Goal: Task Accomplishment & Management: Use online tool/utility

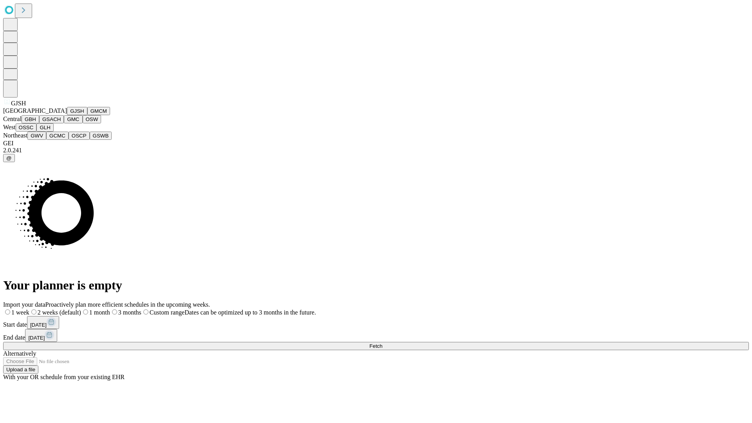
click at [67, 115] on button "GJSH" at bounding box center [77, 111] width 20 height 8
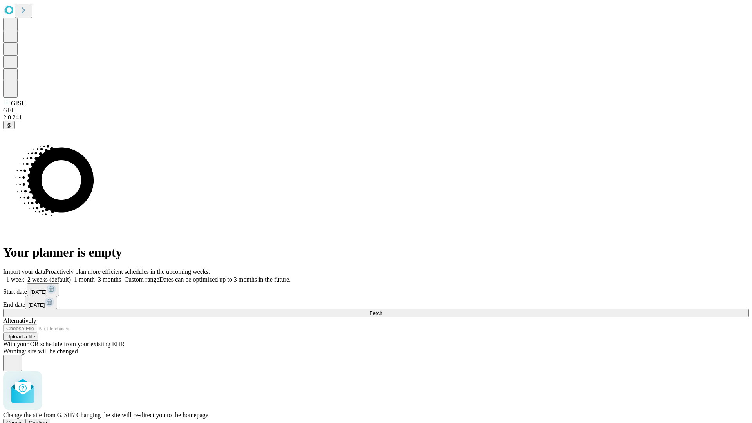
click at [47, 420] on span "Confirm" at bounding box center [38, 423] width 18 height 6
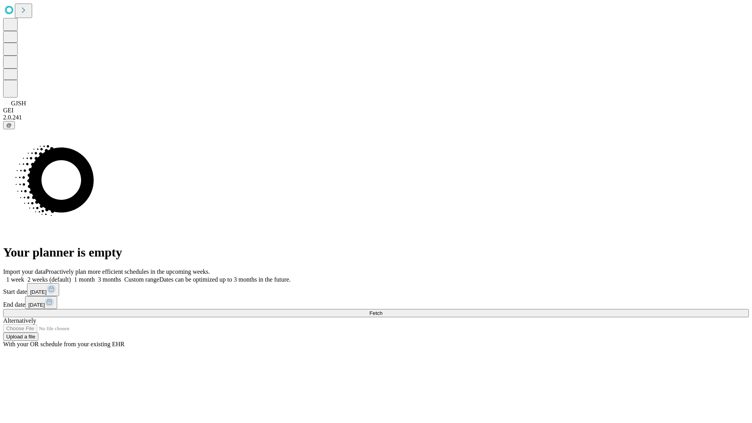
click at [24, 276] on label "1 week" at bounding box center [13, 279] width 21 height 7
click at [382, 310] on span "Fetch" at bounding box center [376, 313] width 13 height 6
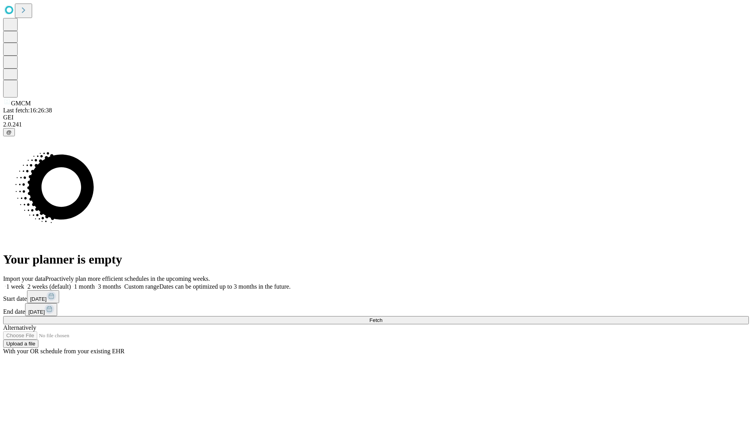
click at [24, 283] on label "1 week" at bounding box center [13, 286] width 21 height 7
click at [382, 317] on span "Fetch" at bounding box center [376, 320] width 13 height 6
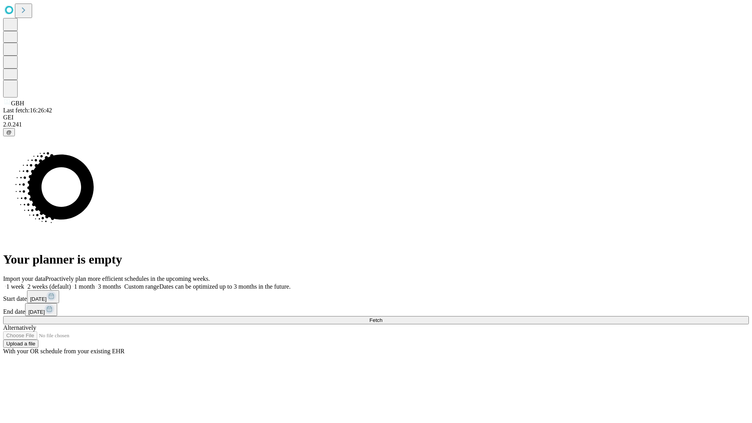
click at [24, 283] on label "1 week" at bounding box center [13, 286] width 21 height 7
click at [382, 317] on span "Fetch" at bounding box center [376, 320] width 13 height 6
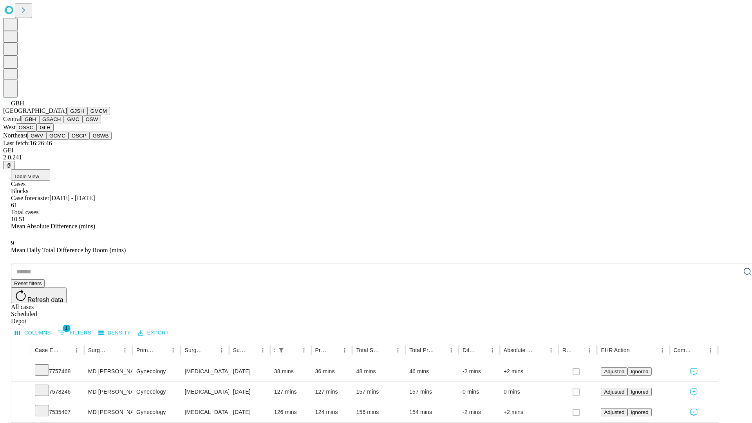
click at [61, 123] on button "GSACH" at bounding box center [51, 119] width 25 height 8
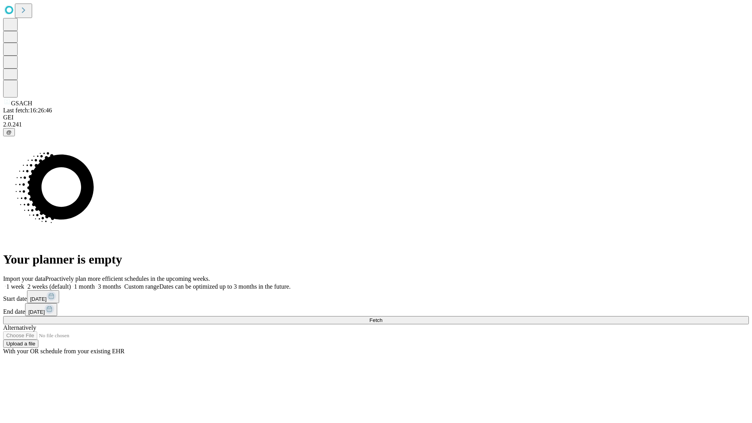
click at [24, 283] on label "1 week" at bounding box center [13, 286] width 21 height 7
click at [382, 317] on span "Fetch" at bounding box center [376, 320] width 13 height 6
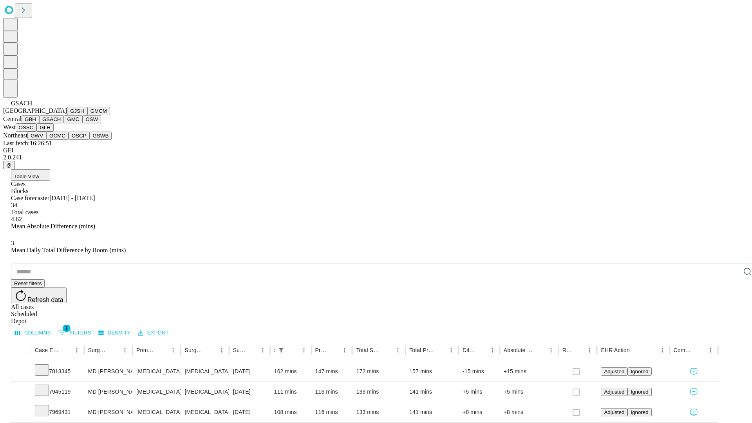
click at [64, 123] on button "GMC" at bounding box center [73, 119] width 18 height 8
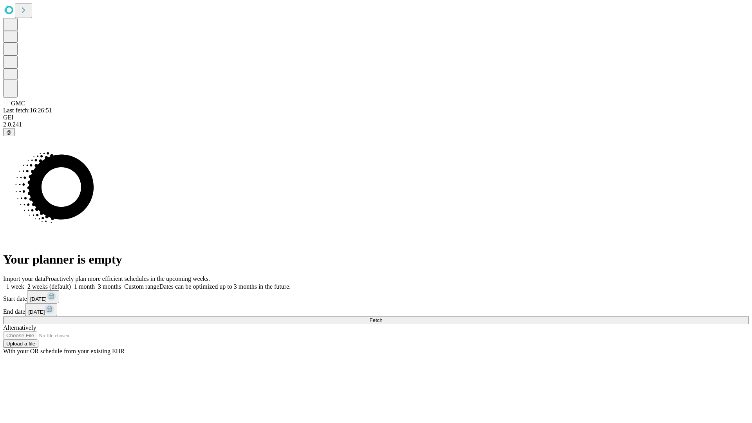
click at [24, 283] on label "1 week" at bounding box center [13, 286] width 21 height 7
click at [382, 317] on span "Fetch" at bounding box center [376, 320] width 13 height 6
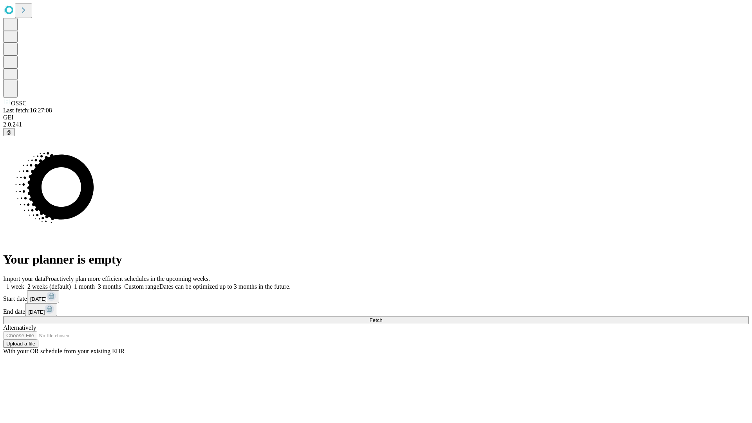
click at [24, 283] on label "1 week" at bounding box center [13, 286] width 21 height 7
click at [382, 317] on span "Fetch" at bounding box center [376, 320] width 13 height 6
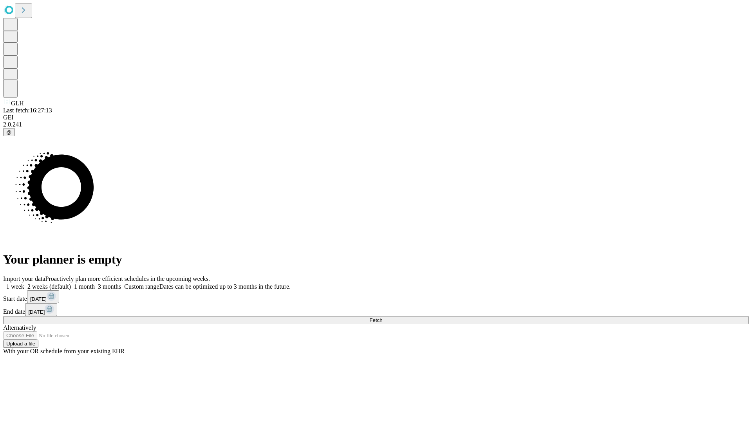
click at [24, 283] on label "1 week" at bounding box center [13, 286] width 21 height 7
click at [382, 317] on span "Fetch" at bounding box center [376, 320] width 13 height 6
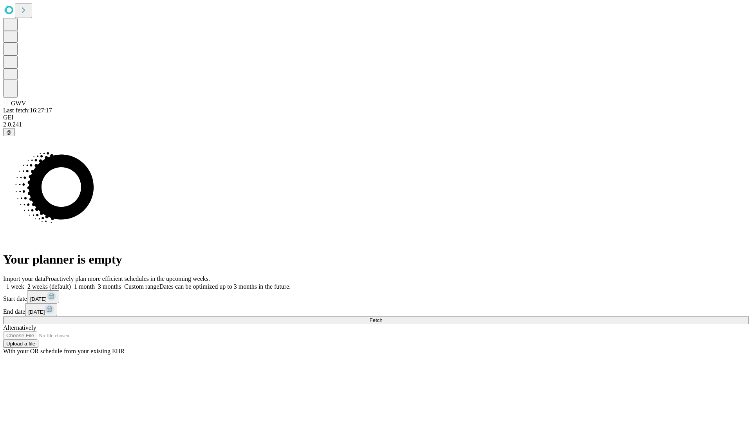
click at [24, 283] on label "1 week" at bounding box center [13, 286] width 21 height 7
click at [382, 317] on span "Fetch" at bounding box center [376, 320] width 13 height 6
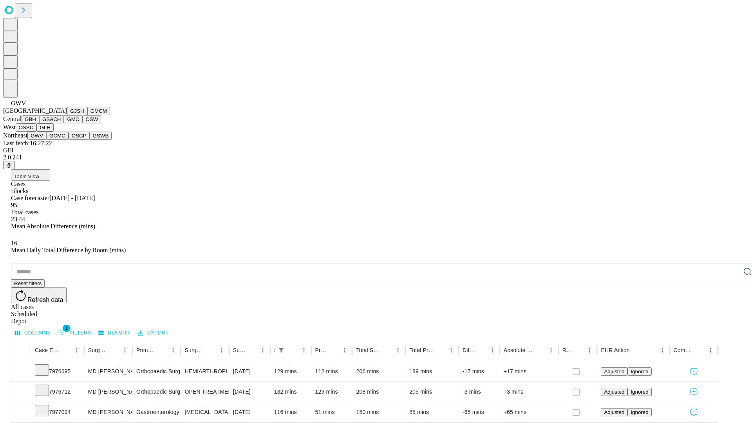
click at [61, 140] on button "GCMC" at bounding box center [57, 136] width 22 height 8
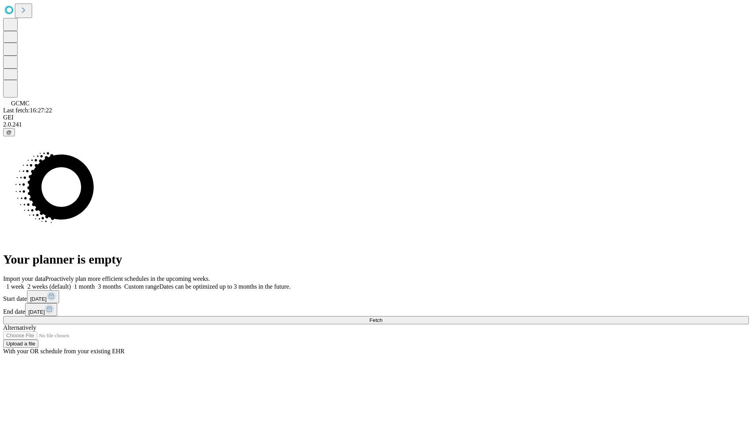
click at [382, 317] on span "Fetch" at bounding box center [376, 320] width 13 height 6
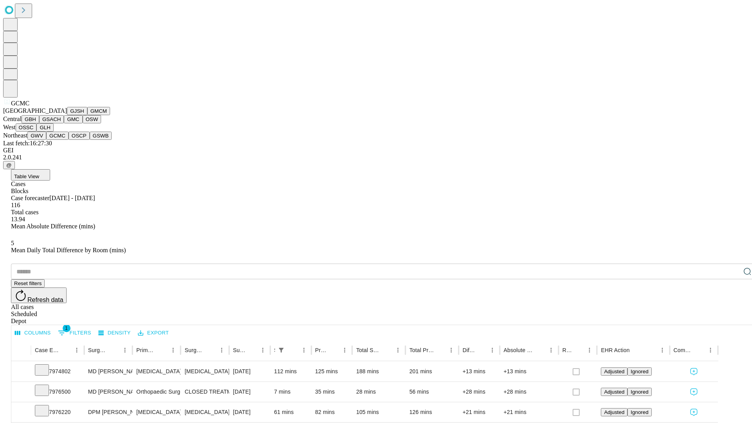
click at [69, 140] on button "OSCP" at bounding box center [79, 136] width 21 height 8
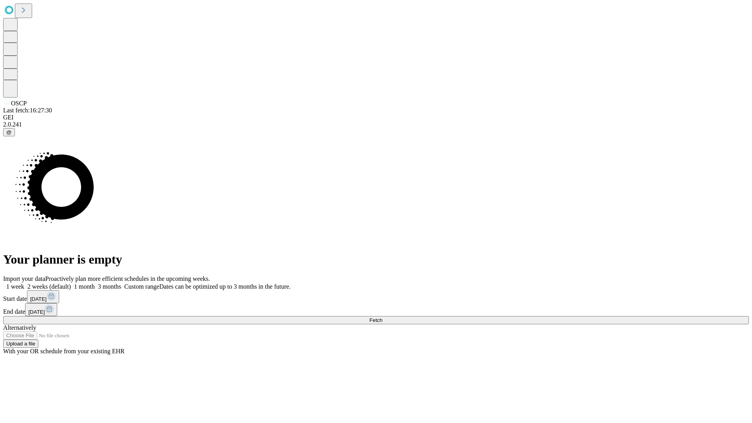
click at [24, 283] on label "1 week" at bounding box center [13, 286] width 21 height 7
click at [382, 317] on span "Fetch" at bounding box center [376, 320] width 13 height 6
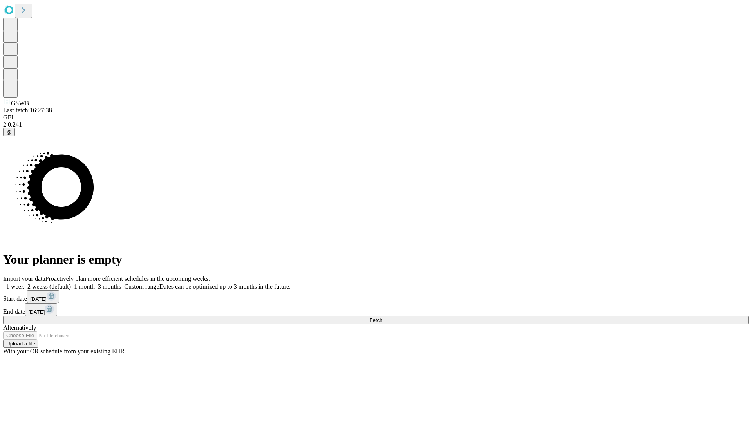
click at [24, 283] on label "1 week" at bounding box center [13, 286] width 21 height 7
click at [382, 317] on span "Fetch" at bounding box center [376, 320] width 13 height 6
